Goal: Task Accomplishment & Management: Use online tool/utility

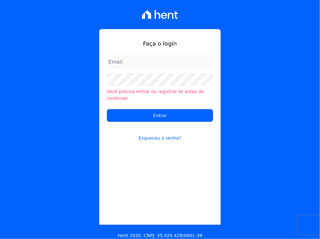
click at [140, 65] on input "email" at bounding box center [160, 61] width 106 height 13
type input "yulli.queiroz@twtgrupo.com"
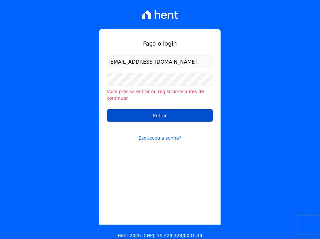
click at [159, 109] on input "Entrar" at bounding box center [160, 115] width 106 height 13
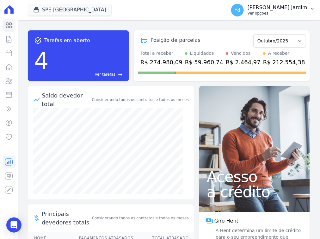
click at [296, 9] on p "[PERSON_NAME] Jardim" at bounding box center [278, 7] width 60 height 6
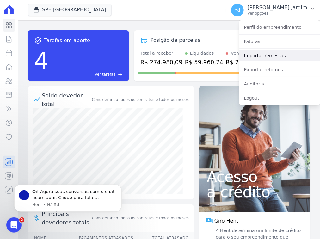
click at [282, 55] on link "Importar remessas" at bounding box center [279, 55] width 81 height 11
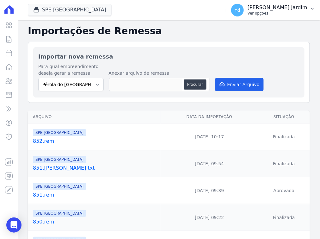
click at [264, 11] on p "Ver opções" at bounding box center [278, 13] width 60 height 5
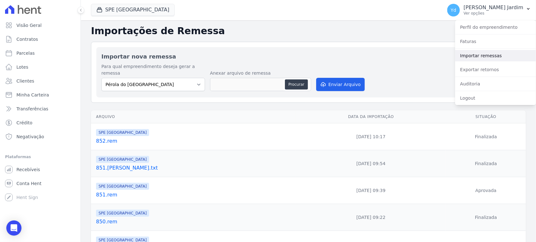
click at [320, 54] on link "Importar remessas" at bounding box center [495, 55] width 81 height 11
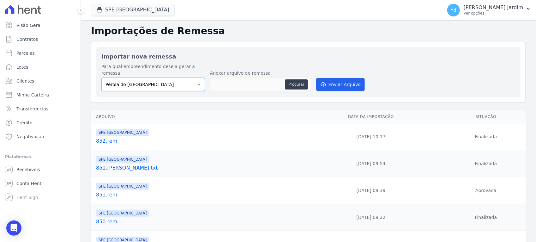
click at [174, 79] on select "Pérola do Tocantins SPE Montenegro" at bounding box center [153, 84] width 104 height 13
click at [101, 78] on select "Pérola do Tocantins SPE Montenegro" at bounding box center [153, 84] width 104 height 13
drag, startPoint x: 177, startPoint y: 80, endPoint x: 172, endPoint y: 82, distance: 5.6
click at [177, 80] on select "Pérola do Tocantins SPE Montenegro" at bounding box center [153, 84] width 104 height 13
select select "74c07151-993f-4351-97ef-4034bad78f54"
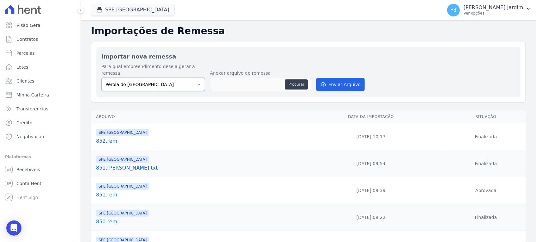
click at [101, 78] on select "Pérola do Tocantins SPE Montenegro" at bounding box center [153, 84] width 104 height 13
click at [297, 79] on button "Procurar" at bounding box center [296, 84] width 23 height 10
click at [300, 79] on button "Procurar" at bounding box center [296, 84] width 23 height 10
type input "584.rem"
click at [320, 79] on button "Enviar Arquivo" at bounding box center [340, 84] width 49 height 13
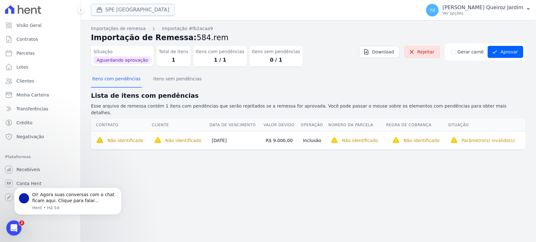
click at [103, 11] on div "button" at bounding box center [100, 10] width 9 height 6
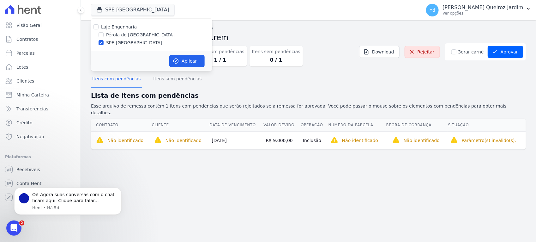
click at [119, 34] on label "Pérola do [GEOGRAPHIC_DATA]" at bounding box center [140, 35] width 69 height 7
click at [104, 34] on input "Pérola do [GEOGRAPHIC_DATA]" at bounding box center [101, 34] width 5 height 5
checkbox input "true"
click at [127, 43] on label "SPE [GEOGRAPHIC_DATA]" at bounding box center [134, 43] width 56 height 7
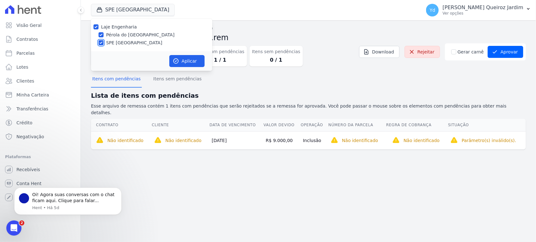
click at [104, 43] on input "SPE [GEOGRAPHIC_DATA]" at bounding box center [101, 42] width 5 height 5
checkbox input "false"
click at [184, 61] on button "Aplicar" at bounding box center [186, 61] width 35 height 12
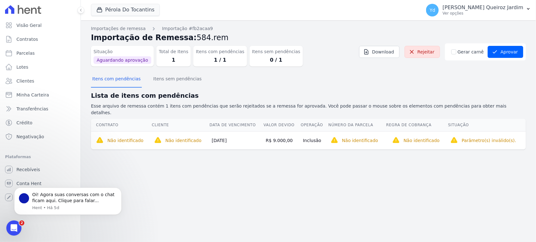
click at [317, 84] on div "Itens com pendências Itens sem pendências" at bounding box center [308, 78] width 435 height 15
